Goal: Navigation & Orientation: Understand site structure

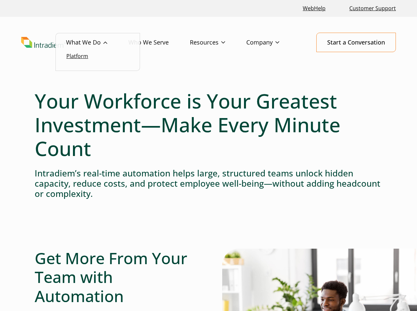
click at [79, 58] on link "Platform" at bounding box center [77, 56] width 22 height 7
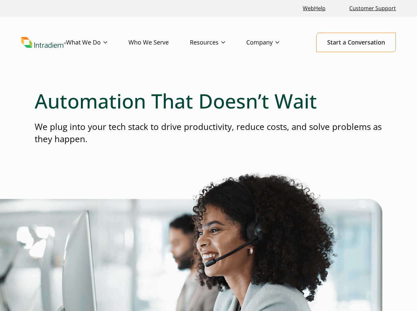
click at [145, 40] on link "Who We Serve" at bounding box center [158, 42] width 61 height 19
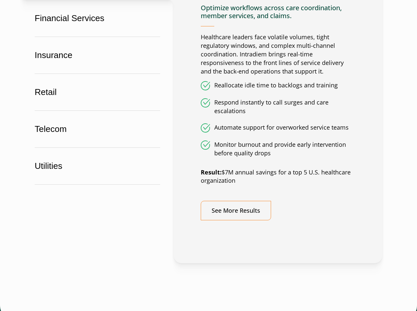
scroll to position [462, 0]
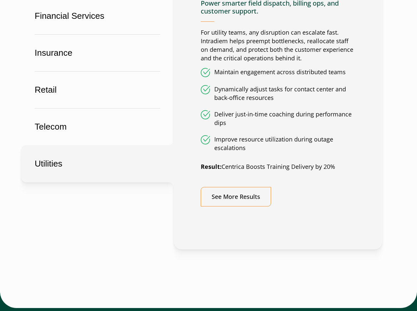
click at [83, 173] on button "Utilities" at bounding box center [97, 163] width 153 height 37
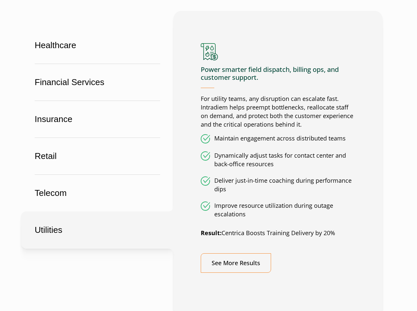
scroll to position [396, 0]
